Goal: Information Seeking & Learning: Learn about a topic

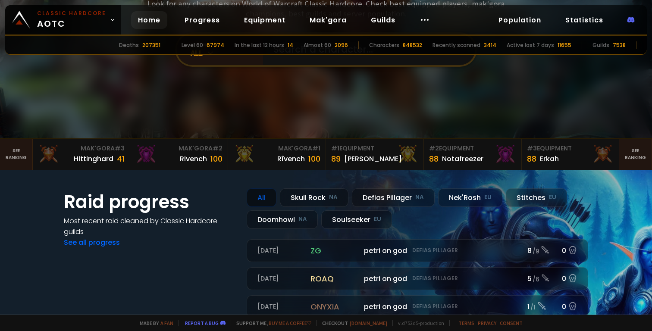
scroll to position [94, 0]
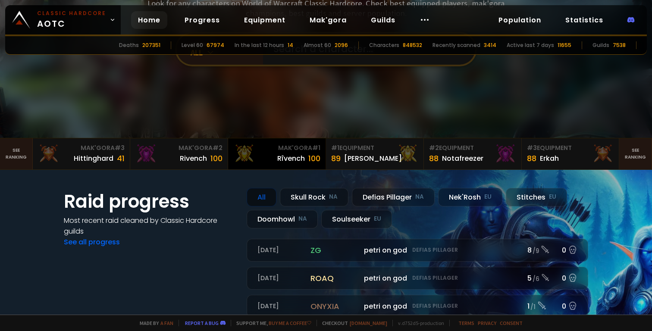
click at [272, 163] on div "Rîvench 100" at bounding box center [276, 159] width 87 height 12
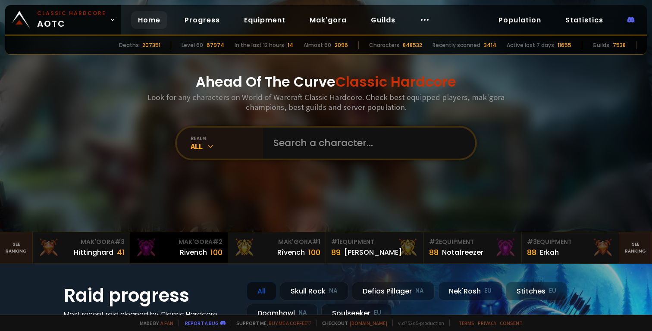
click at [188, 253] on div "Rivench" at bounding box center [193, 252] width 27 height 11
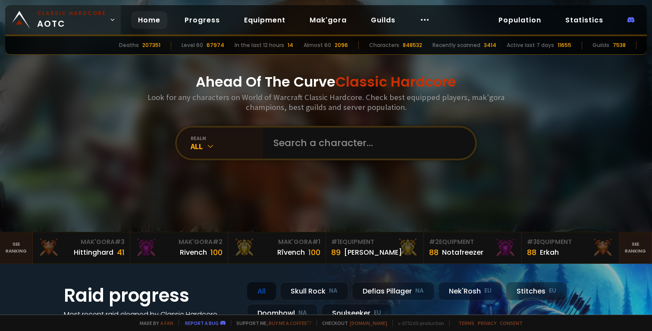
click at [98, 10] on small "Classic Hardcore" at bounding box center [71, 13] width 69 height 8
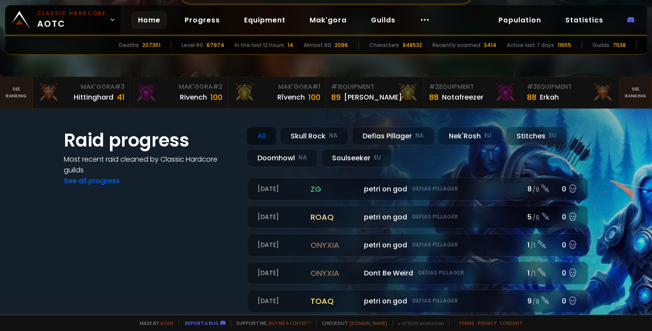
scroll to position [156, 0]
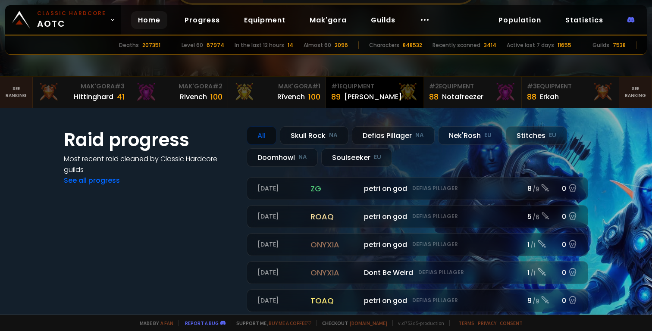
click at [394, 95] on div "89 [PERSON_NAME]" at bounding box center [374, 97] width 87 height 12
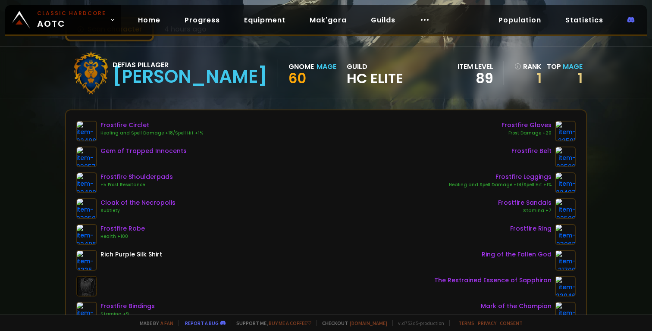
scroll to position [42, 0]
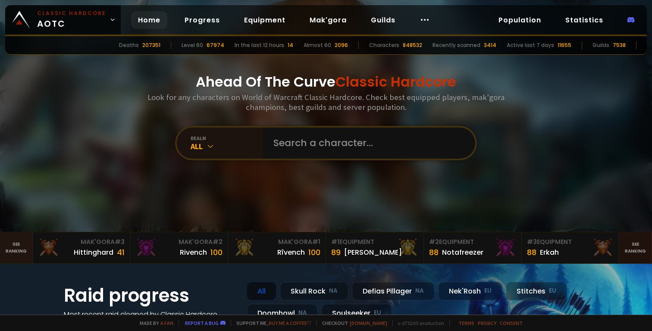
click at [639, 252] on link "See ranking" at bounding box center [635, 247] width 33 height 31
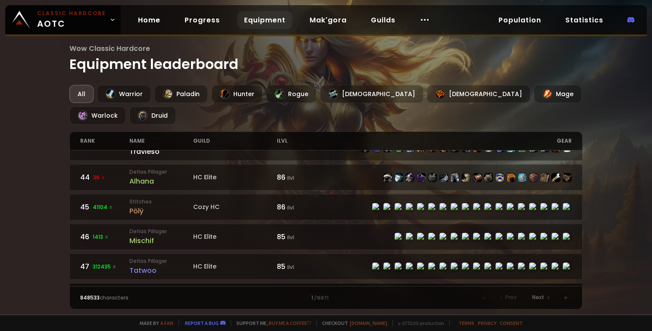
scroll to position [1300, 0]
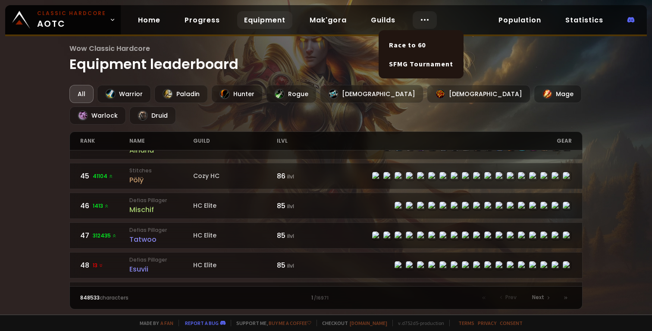
click at [427, 20] on circle at bounding box center [427, 19] width 1 height 1
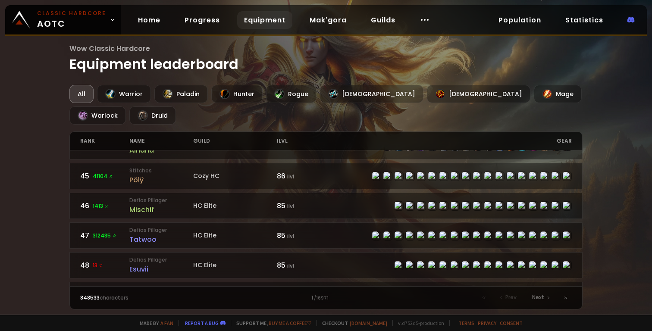
click at [256, 30] on div "Home Progress Equipment Mak'gora Guilds" at bounding box center [284, 20] width 326 height 28
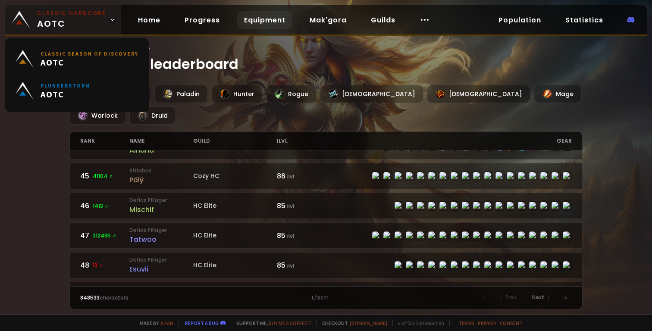
click at [105, 12] on link "Classic Hardcore AOTC" at bounding box center [63, 19] width 116 height 29
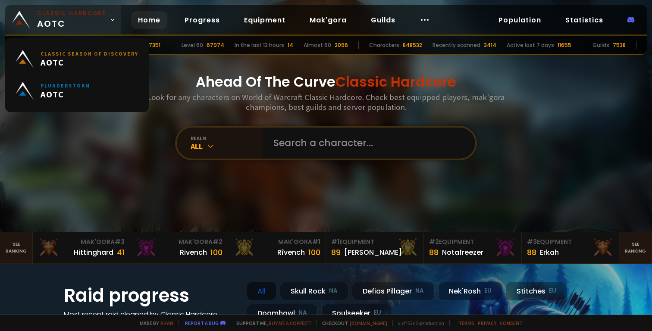
click at [107, 16] on link "Classic Hardcore AOTC" at bounding box center [63, 19] width 116 height 29
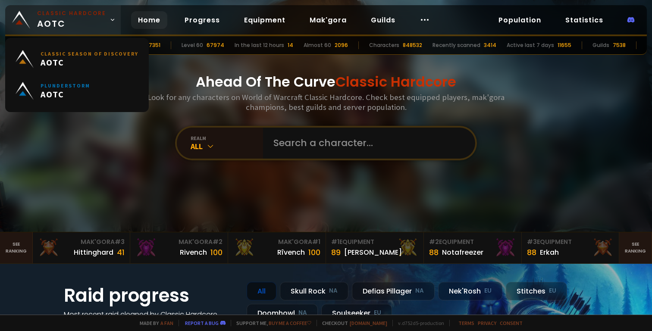
click at [107, 16] on link "Classic Hardcore AOTC" at bounding box center [63, 19] width 116 height 29
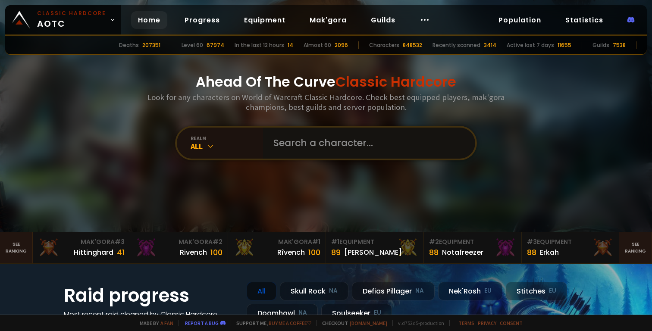
click at [327, 141] on input "text" at bounding box center [366, 143] width 197 height 31
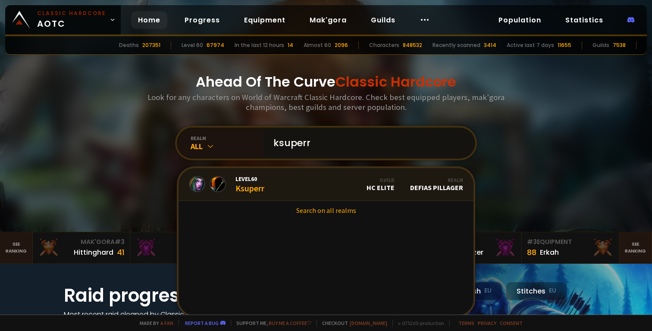
type input "ksuperr"
click at [255, 188] on div "Level 60 Ksuperr" at bounding box center [249, 184] width 29 height 19
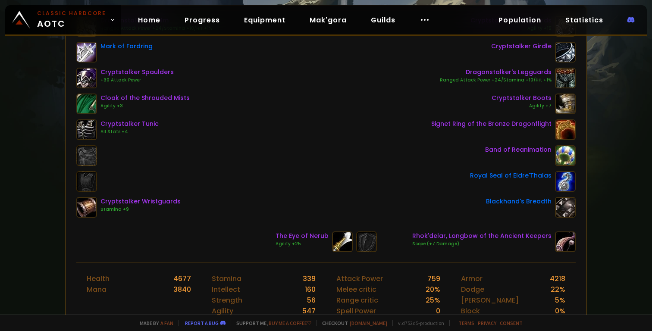
scroll to position [153, 0]
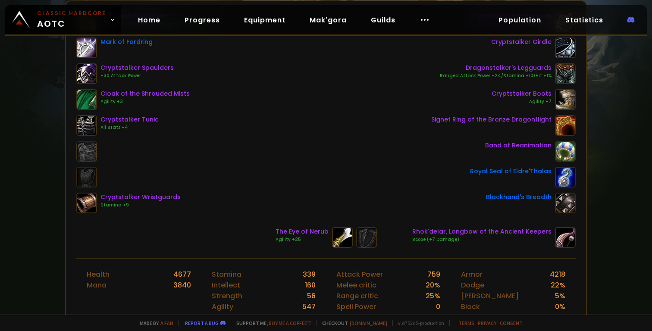
click at [316, 79] on div "Dragonstalker's Helm Ranged Attack Power +24/Stamina +10/Hit +1% Mark of Fordri…" at bounding box center [325, 113] width 499 height 202
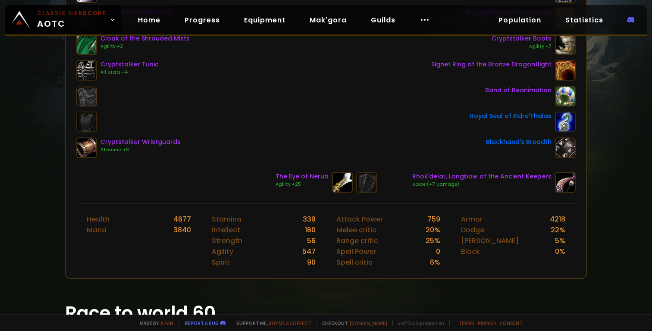
scroll to position [247, 0]
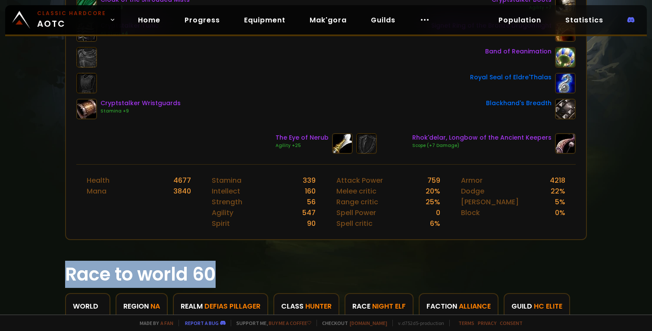
click at [420, 261] on h1 "Race to world 60" at bounding box center [326, 274] width 522 height 27
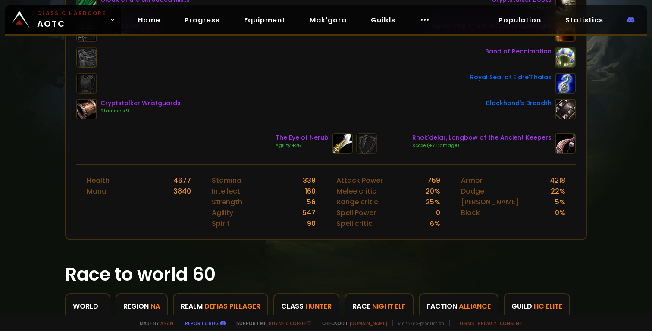
click at [390, 251] on section "Race to world 60 World 1794 region NA 783 realm Defias Pillager 483 class Hunte…" at bounding box center [326, 293] width 522 height 87
click at [402, 250] on section "Race to world 60 World 1794 region NA 783 realm Defias Pillager 483 class Hunte…" at bounding box center [326, 293] width 522 height 87
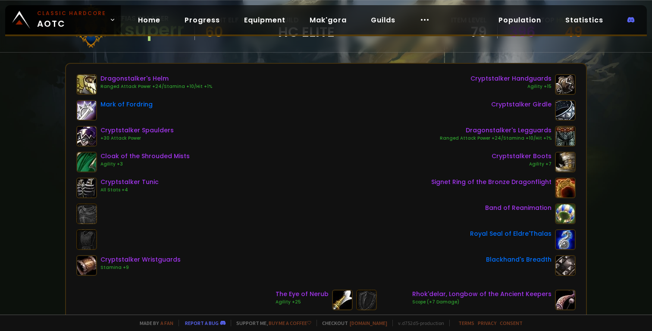
scroll to position [87, 0]
